Goal: Information Seeking & Learning: Learn about a topic

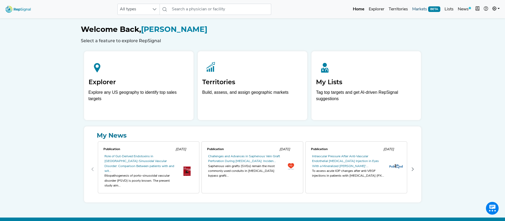
click at [422, 10] on link "Markets BETA" at bounding box center [426, 9] width 32 height 11
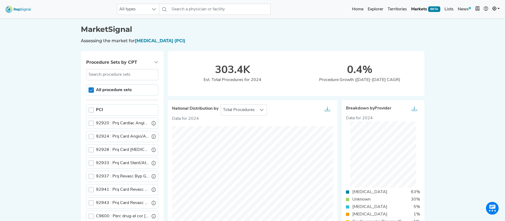
click at [92, 89] on icon at bounding box center [91, 90] width 4 height 4
click at [92, 90] on div at bounding box center [91, 89] width 5 height 5
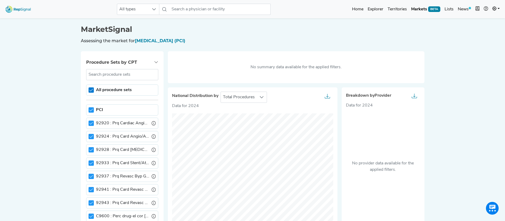
click at [92, 89] on icon at bounding box center [90, 90] width 3 height 2
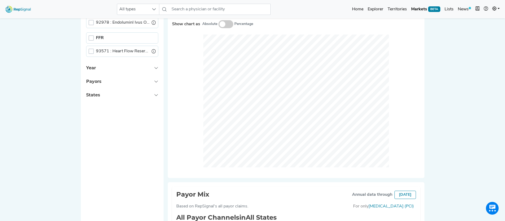
scroll to position [176, 0]
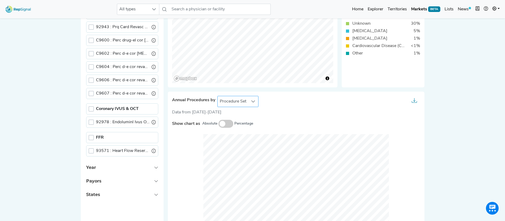
click at [245, 99] on span "Procedure Set" at bounding box center [233, 101] width 31 height 11
click at [248, 102] on div at bounding box center [253, 101] width 10 height 11
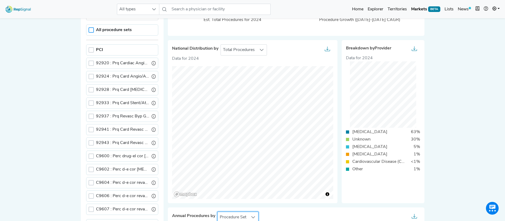
scroll to position [0, 4]
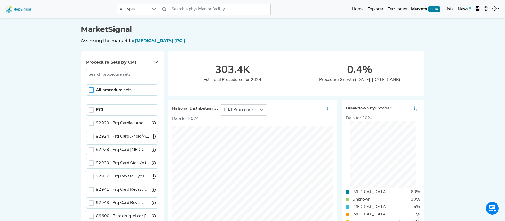
click at [89, 89] on div at bounding box center [91, 89] width 5 height 5
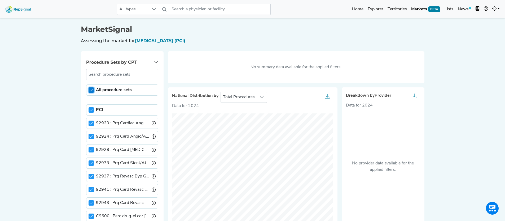
click at [89, 90] on icon at bounding box center [91, 90] width 4 height 4
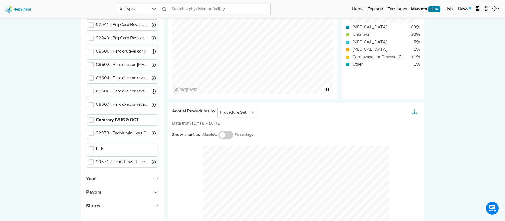
scroll to position [39, 4]
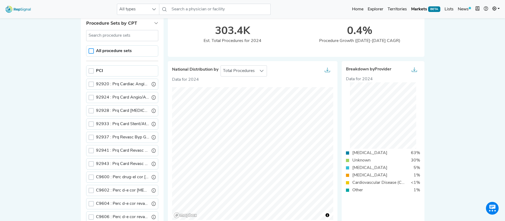
click at [89, 52] on div at bounding box center [91, 50] width 5 height 5
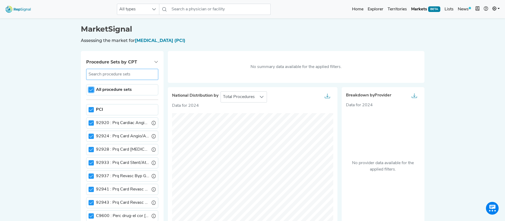
scroll to position [0, 4]
click at [89, 90] on icon at bounding box center [91, 90] width 4 height 4
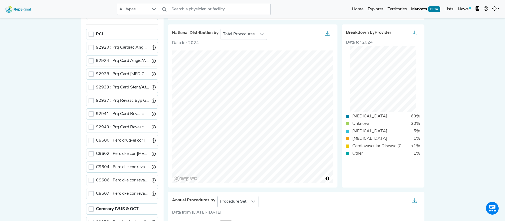
scroll to position [72, 4]
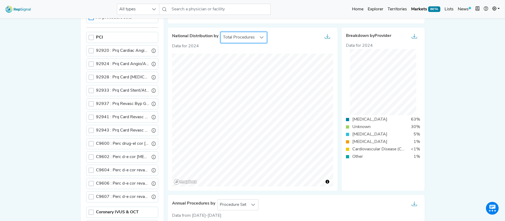
click at [242, 38] on span "Total Procedures" at bounding box center [239, 37] width 36 height 11
drag, startPoint x: 253, startPoint y: 38, endPoint x: 258, endPoint y: 38, distance: 5.3
click at [257, 38] on div at bounding box center [262, 37] width 10 height 11
click at [364, 42] on div "Data for 2024" at bounding box center [383, 45] width 74 height 6
drag, startPoint x: 378, startPoint y: 34, endPoint x: 387, endPoint y: 38, distance: 9.7
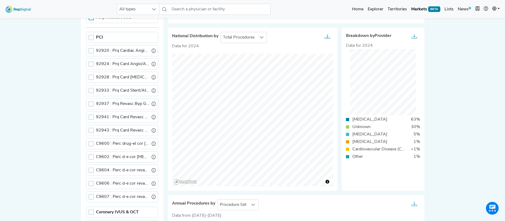
click at [378, 34] on span "Provider" at bounding box center [383, 36] width 17 height 4
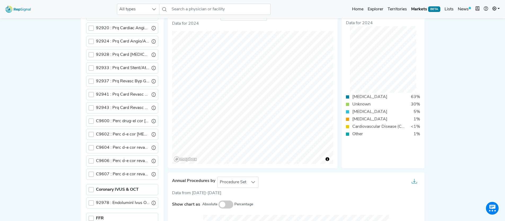
scroll to position [120, 4]
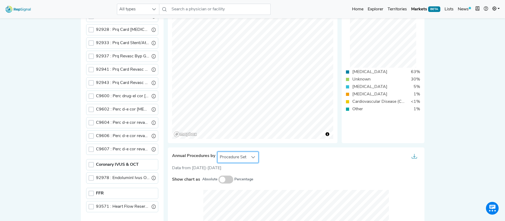
click at [241, 158] on span "Procedure Set" at bounding box center [233, 157] width 31 height 11
click at [241, 182] on li "Setting Of Care" at bounding box center [237, 180] width 41 height 11
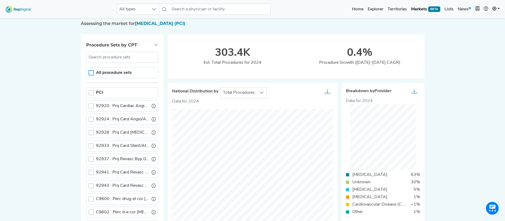
scroll to position [0, 4]
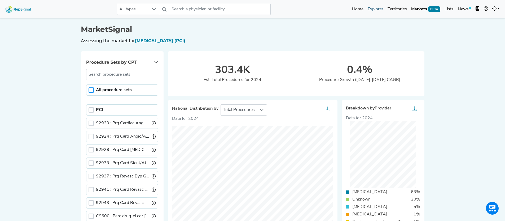
click at [370, 9] on link "Explorer" at bounding box center [376, 9] width 20 height 11
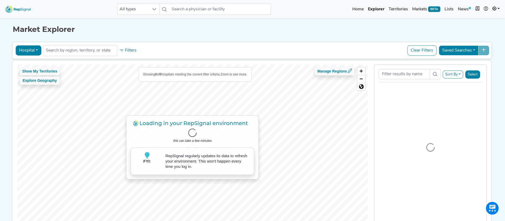
click at [25, 49] on button "Hospital" at bounding box center [29, 50] width 26 height 10
click at [26, 82] on link "ASC" at bounding box center [37, 84] width 42 height 8
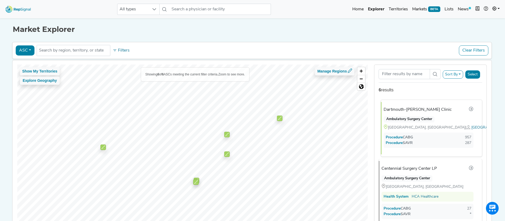
click at [418, 111] on div "Dartmouth-[PERSON_NAME] Clinic" at bounding box center [418, 109] width 68 height 6
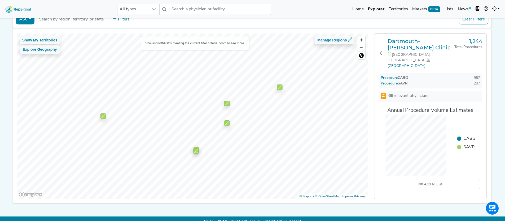
scroll to position [40, 4]
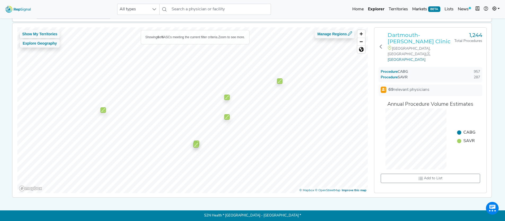
click at [405, 32] on h3 "Dartmouth-[PERSON_NAME] Clinic" at bounding box center [421, 38] width 67 height 13
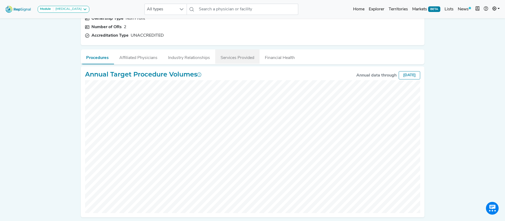
scroll to position [85, 0]
